Goal: Task Accomplishment & Management: Use online tool/utility

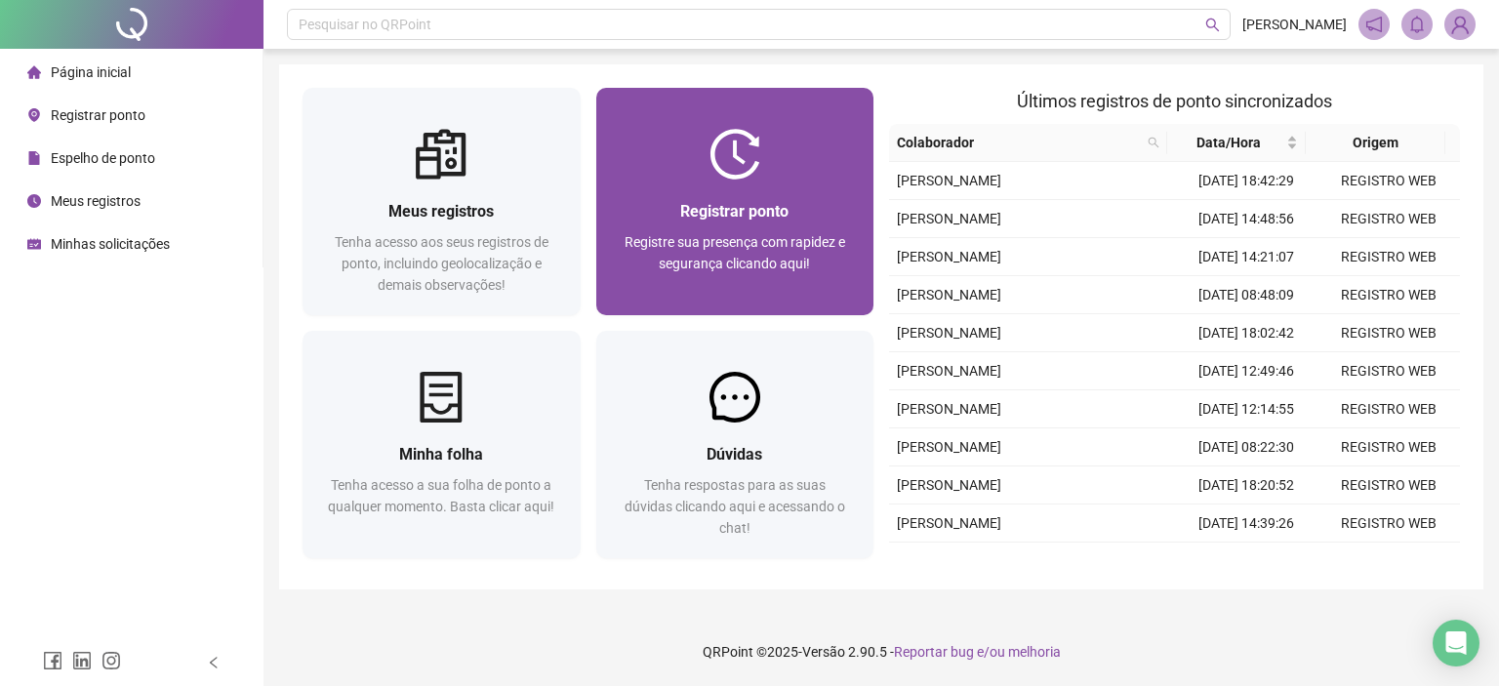
click at [703, 231] on div "Registre sua presença com rapidez e segurança clicando aqui!" at bounding box center [735, 263] width 231 height 64
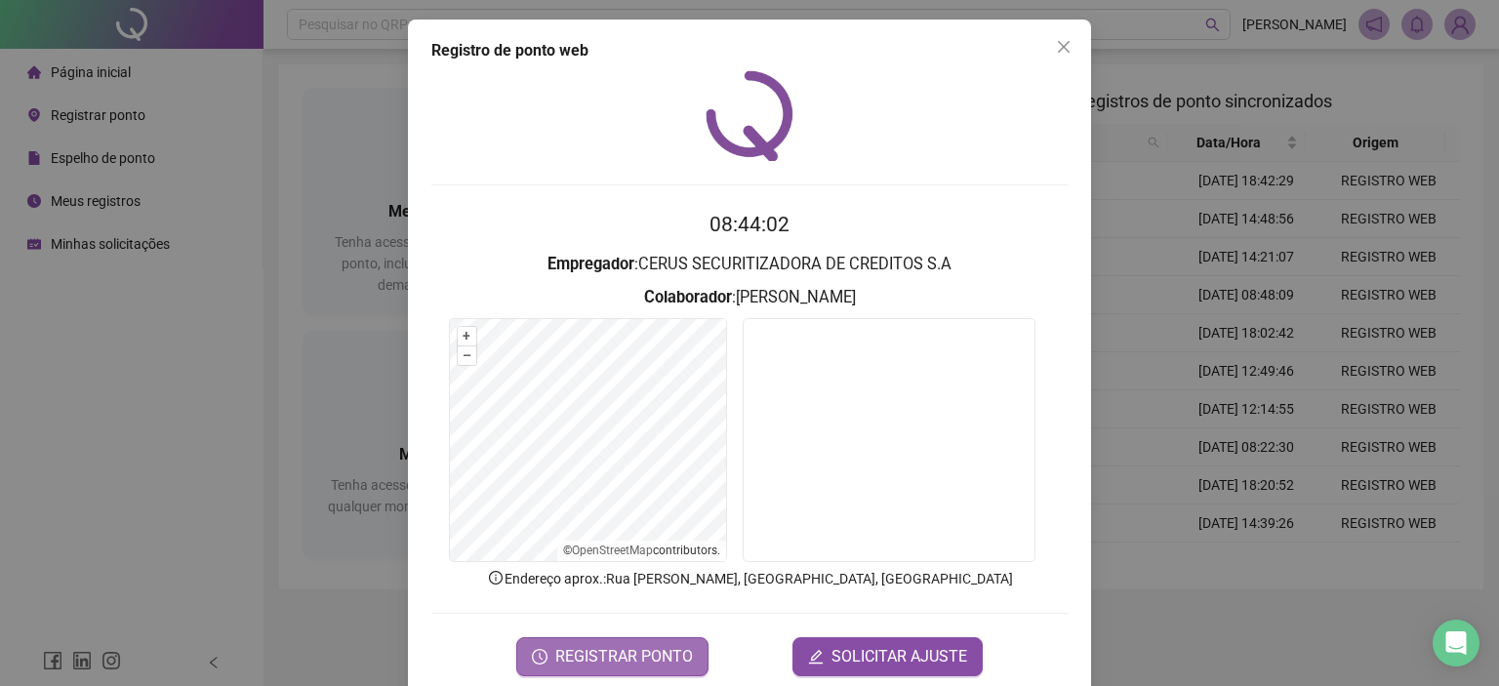
click at [648, 660] on span "REGISTRAR PONTO" at bounding box center [624, 656] width 138 height 23
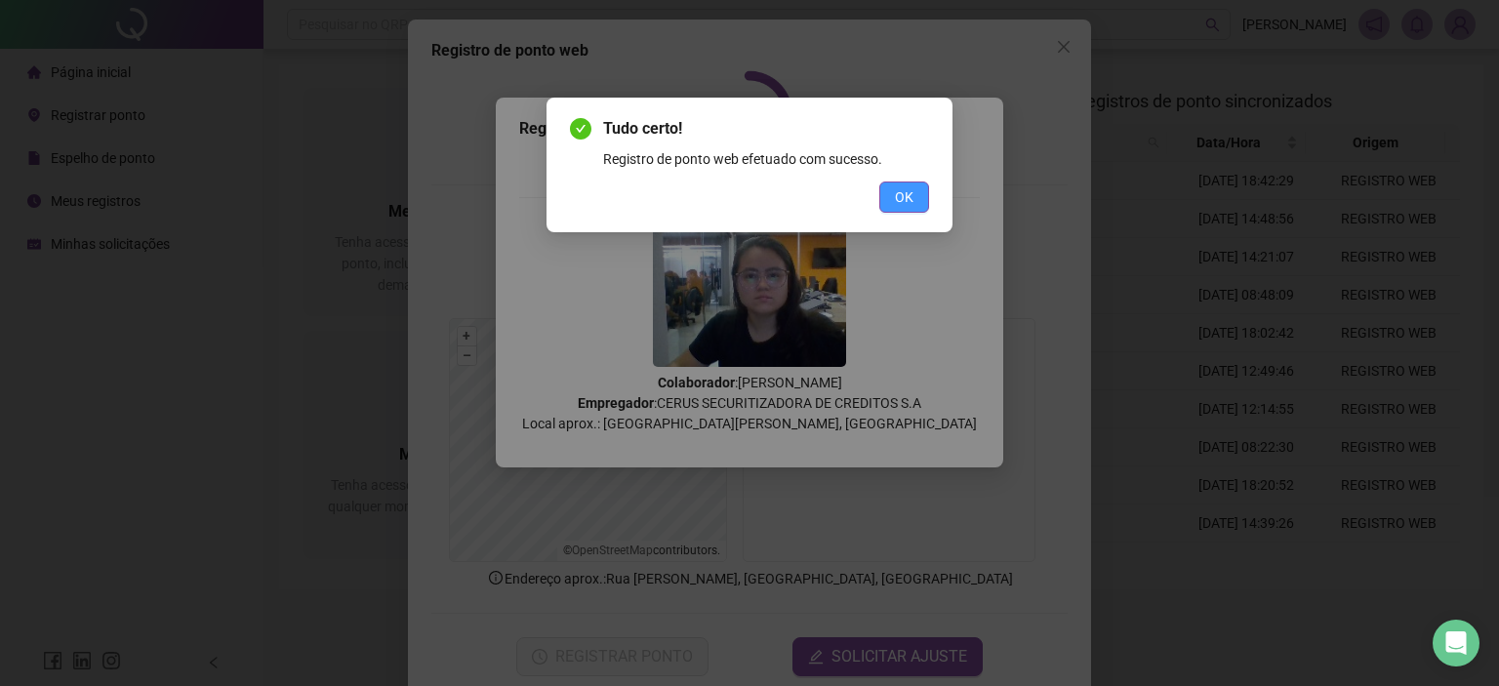
click at [898, 206] on span "OK" at bounding box center [904, 196] width 19 height 21
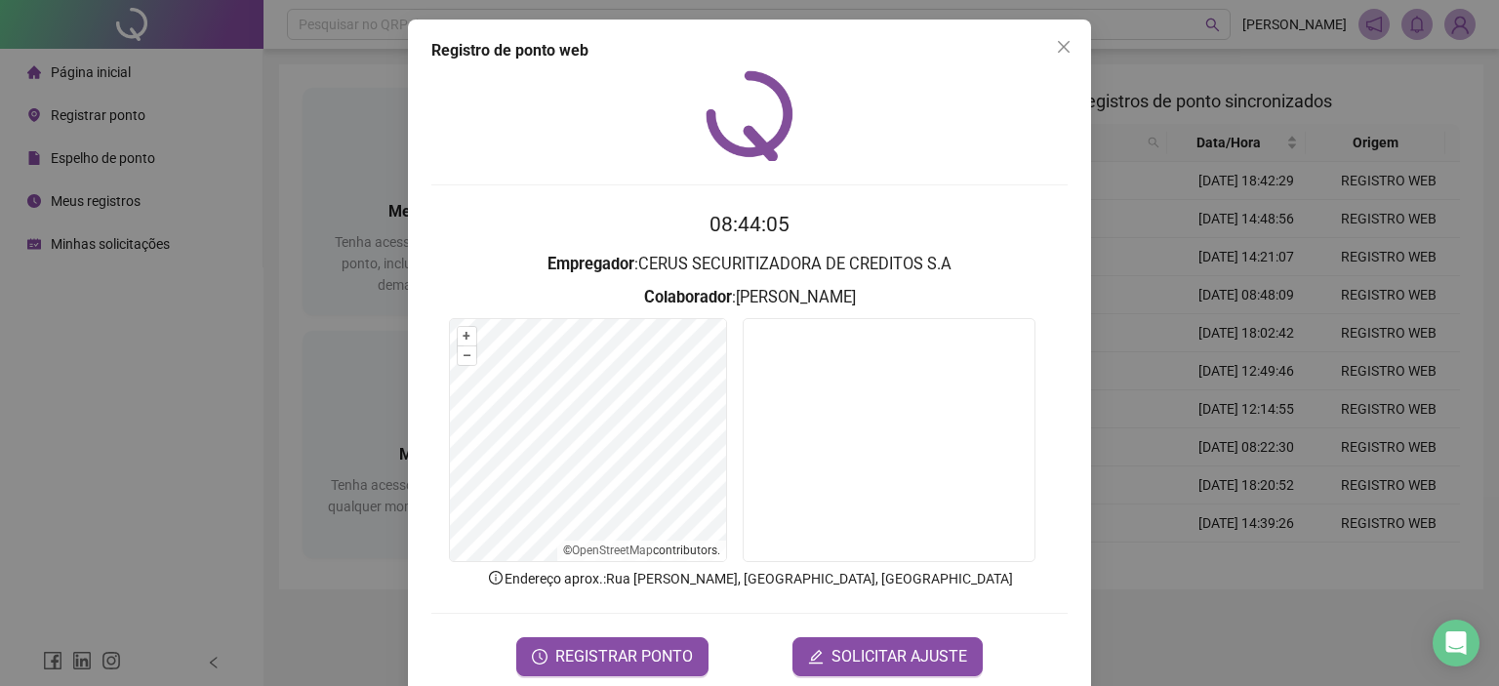
click at [1072, 43] on div "Registro de ponto web 08:44:05 Empregador : CERUS SECURITIZADORA DE CREDITOS S.…" at bounding box center [749, 358] width 683 height 676
click at [1060, 50] on icon "close" at bounding box center [1064, 47] width 12 height 12
